Goal: Use online tool/utility: Utilize a website feature to perform a specific function

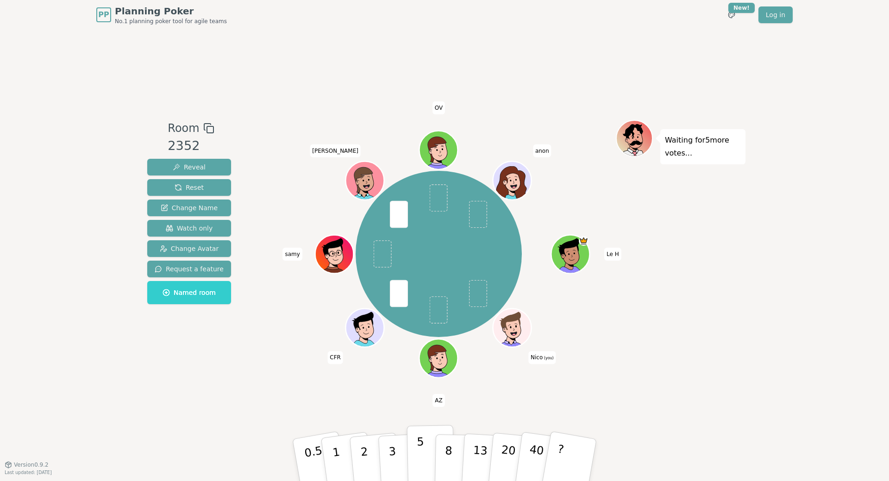
click at [426, 457] on button "5" at bounding box center [431, 460] width 48 height 70
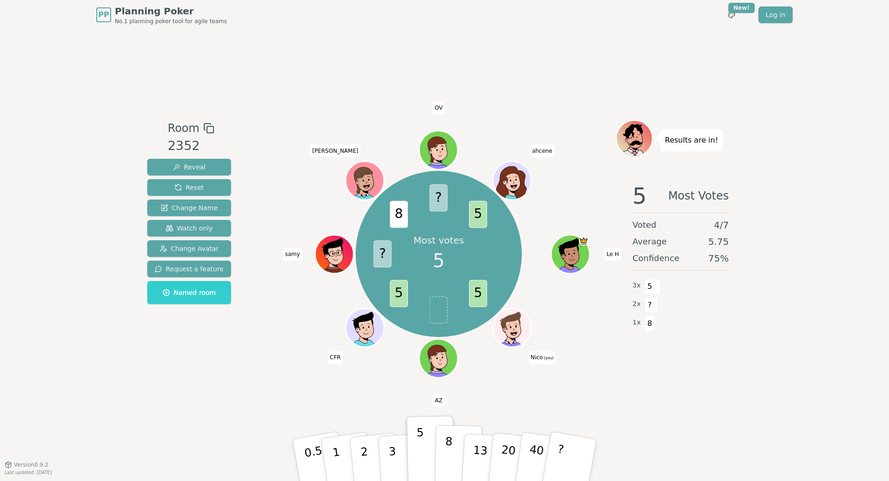
click at [448, 454] on p "8" at bounding box center [449, 460] width 8 height 50
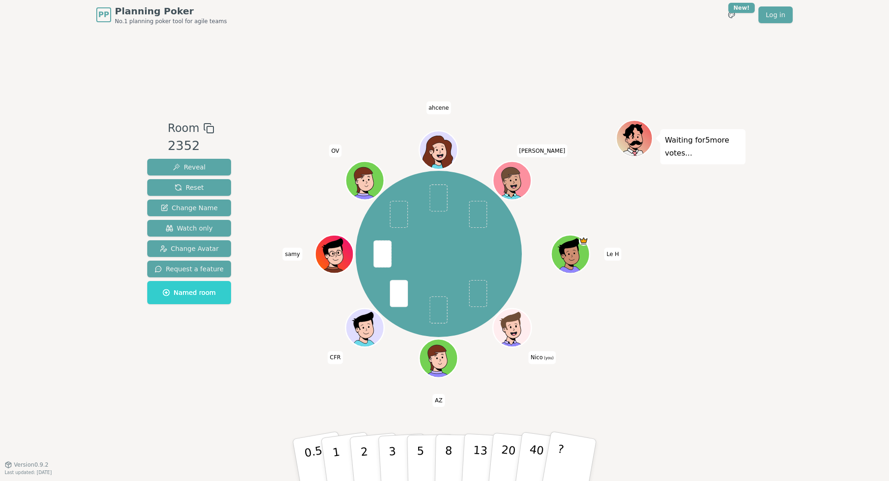
click at [226, 393] on div "Room 2352 Reveal Reset Change Name Watch only Change Avatar Request a feature N…" at bounding box center [445, 247] width 602 height 435
click at [421, 451] on p "5" at bounding box center [421, 460] width 8 height 50
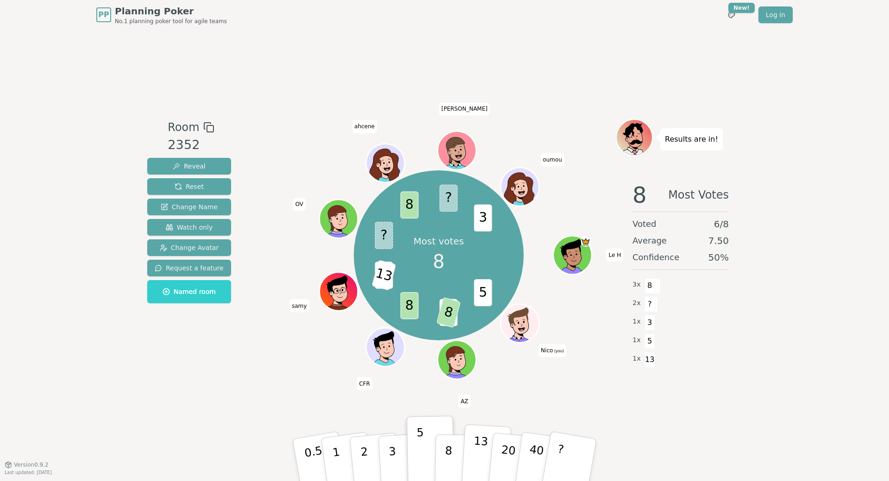
click at [486, 453] on button "13" at bounding box center [486, 460] width 50 height 72
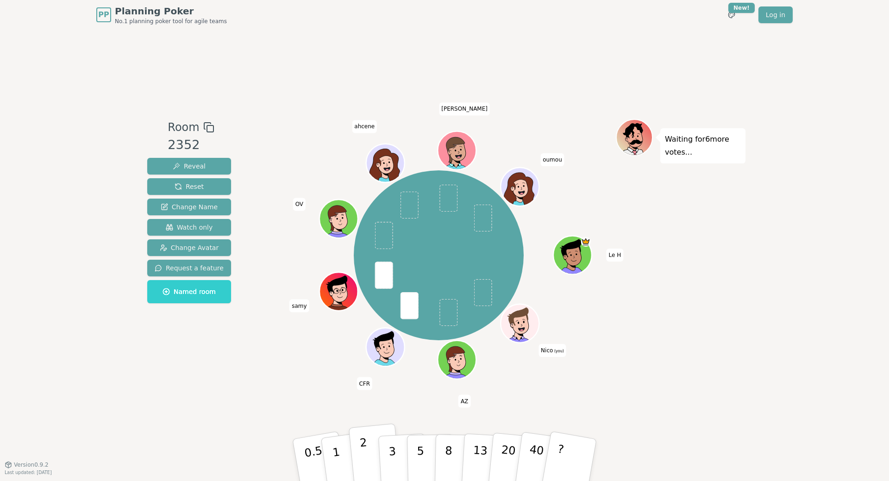
click at [363, 453] on p "2" at bounding box center [365, 461] width 12 height 50
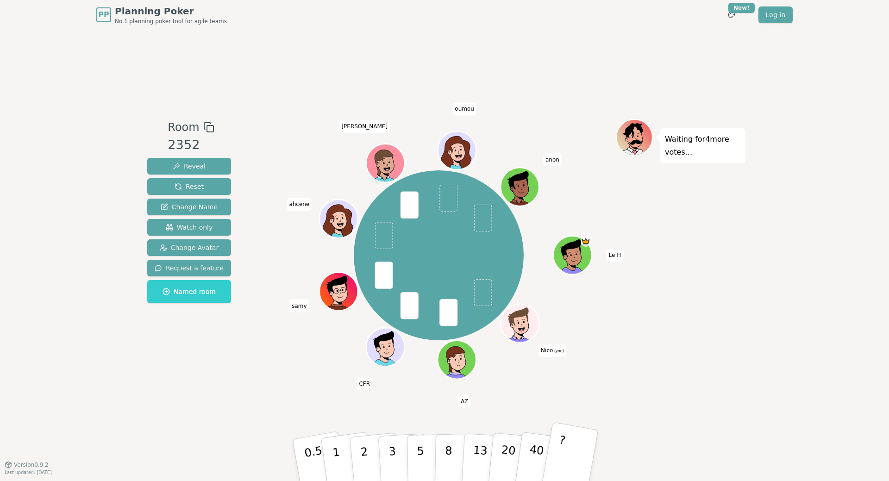
click at [572, 458] on button "?" at bounding box center [570, 460] width 58 height 76
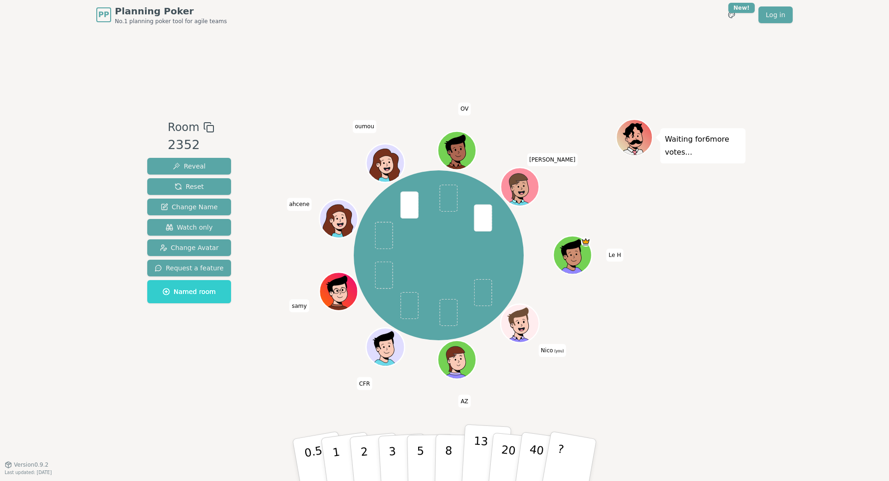
click at [481, 454] on p "13" at bounding box center [479, 459] width 17 height 51
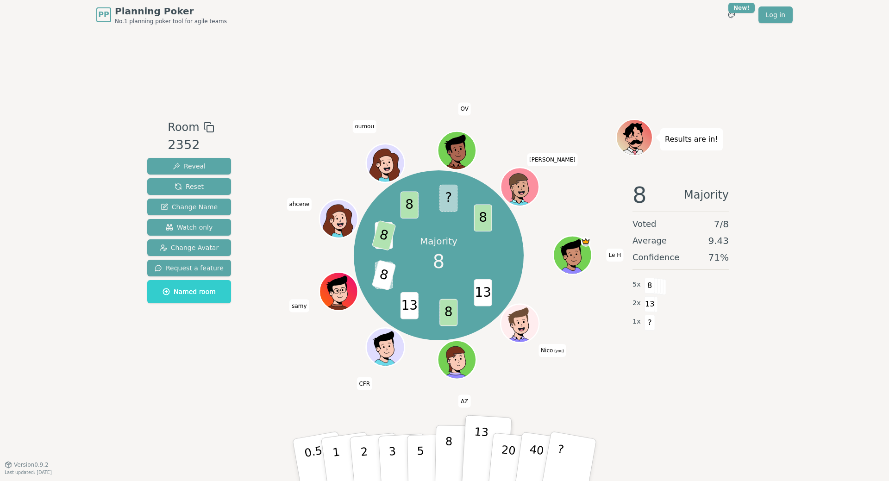
click at [451, 449] on button "8" at bounding box center [459, 460] width 48 height 70
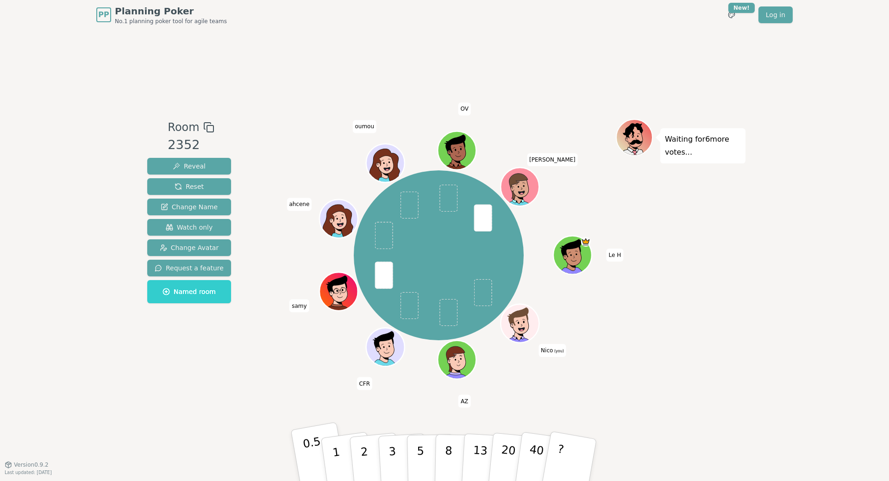
click at [301, 445] on button "0.5" at bounding box center [320, 460] width 58 height 76
click at [329, 451] on button "1" at bounding box center [346, 460] width 55 height 75
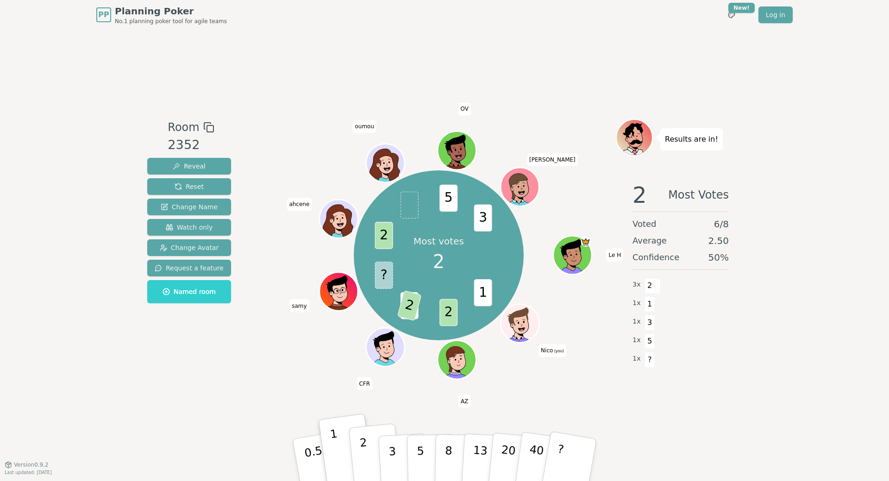
click at [368, 437] on button "2" at bounding box center [375, 461] width 53 height 74
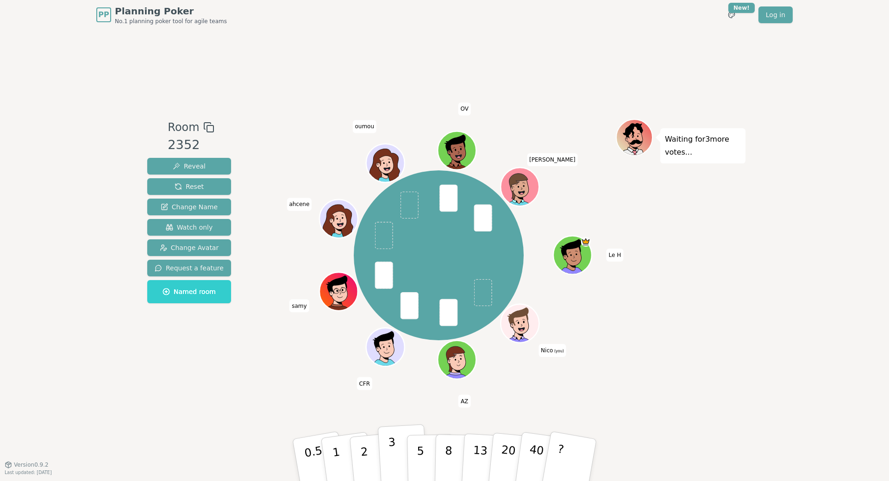
click at [390, 454] on p "3" at bounding box center [393, 461] width 10 height 50
click at [360, 441] on p "2" at bounding box center [365, 461] width 12 height 50
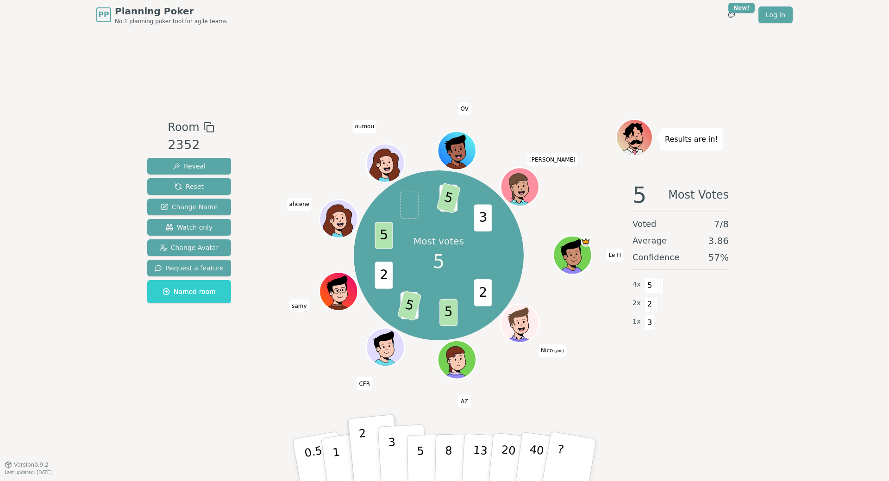
click at [395, 447] on button "3" at bounding box center [403, 460] width 50 height 72
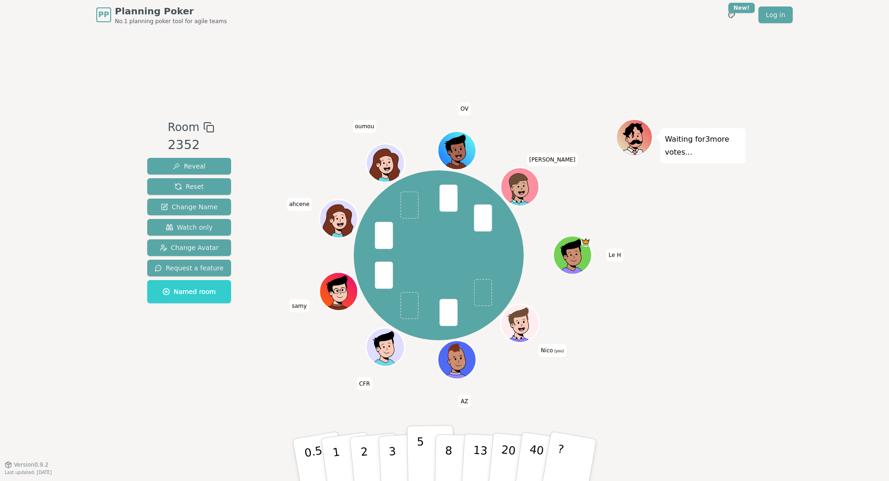
click at [417, 457] on p "5" at bounding box center [421, 460] width 8 height 50
click at [573, 457] on button "?" at bounding box center [570, 460] width 58 height 76
